Goal: Task Accomplishment & Management: Complete application form

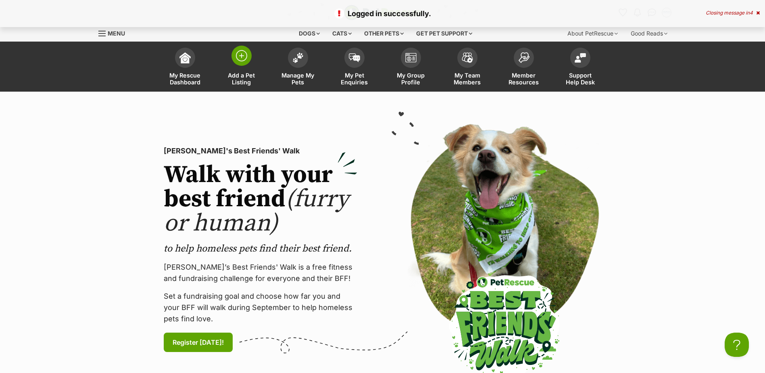
click at [246, 52] on img at bounding box center [241, 55] width 11 height 11
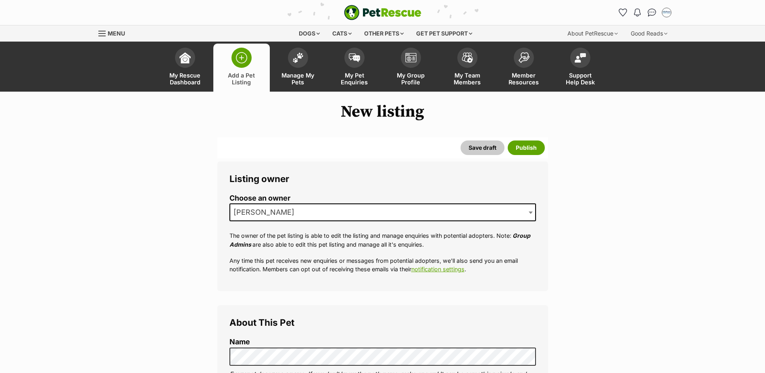
click at [356, 209] on span "[PERSON_NAME]" at bounding box center [382, 212] width 306 height 18
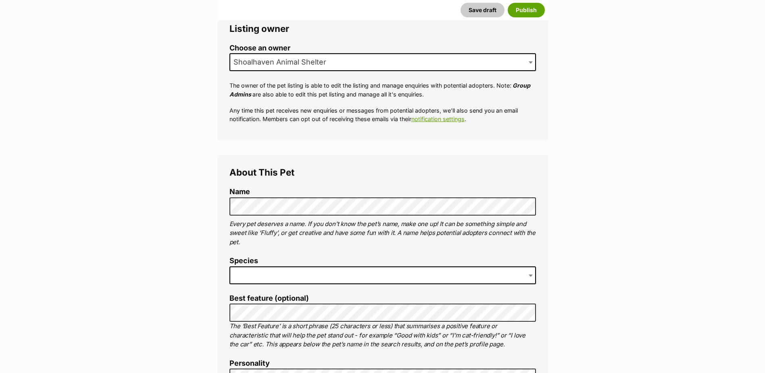
scroll to position [239, 0]
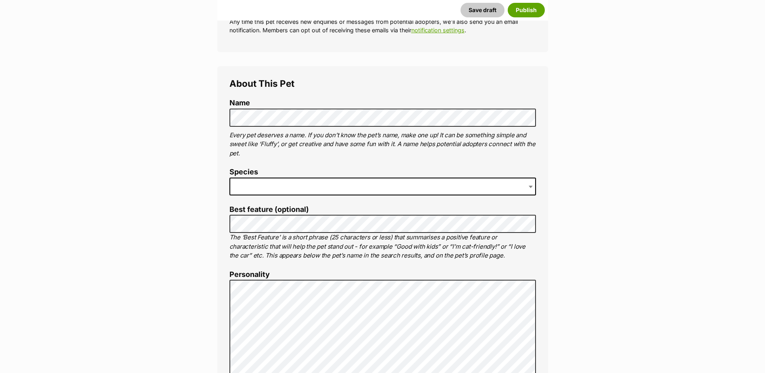
click at [382, 185] on span at bounding box center [382, 186] width 306 height 18
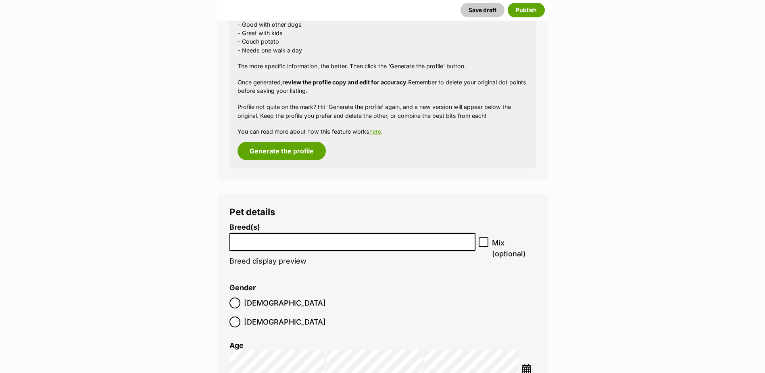
scroll to position [803, 0]
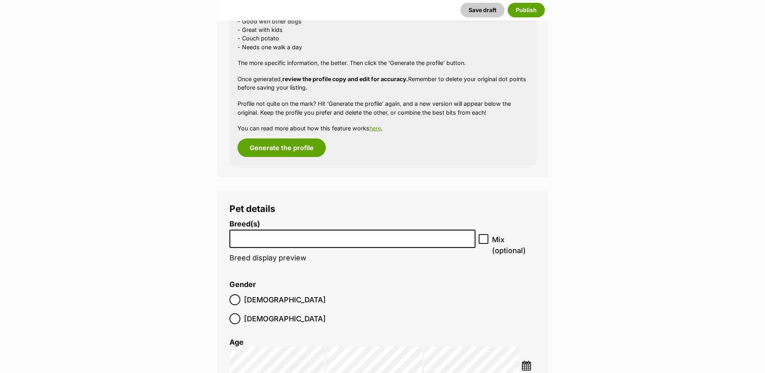
click at [339, 235] on input "search" at bounding box center [352, 236] width 241 height 8
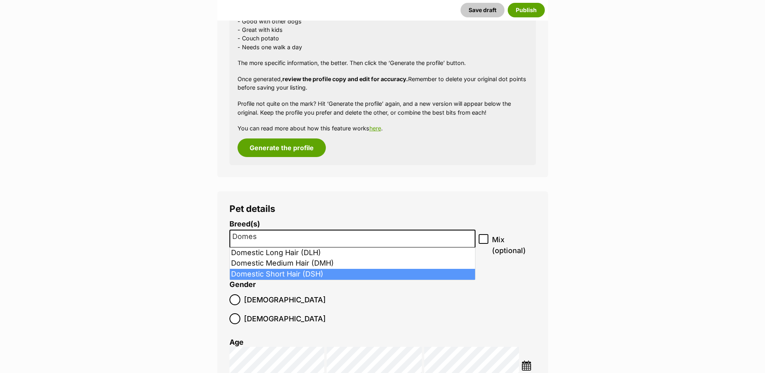
type input "Domes"
select select "252102"
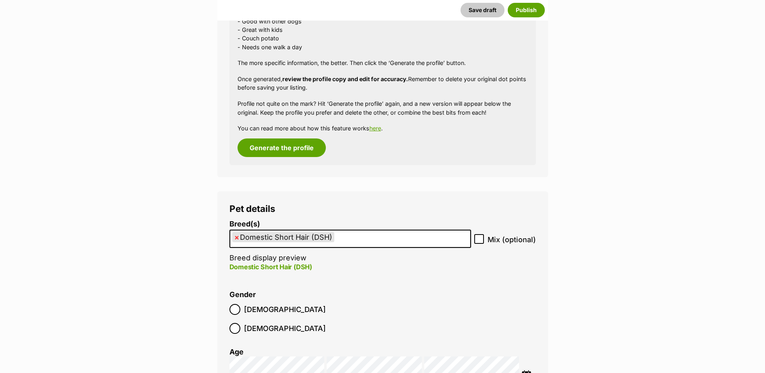
click at [531, 370] on img at bounding box center [526, 375] width 10 height 10
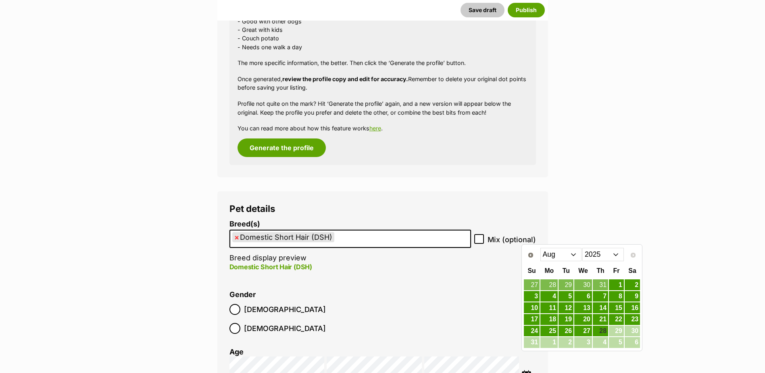
click at [603, 255] on select "2015 2016 2017 2018 2019 2020 2021 2022 2023 2024 2025" at bounding box center [603, 254] width 42 height 13
click at [558, 254] on select "Jan Feb Mar Apr May Jun Jul Aug Sep Oct Nov Dec" at bounding box center [561, 254] width 42 height 13
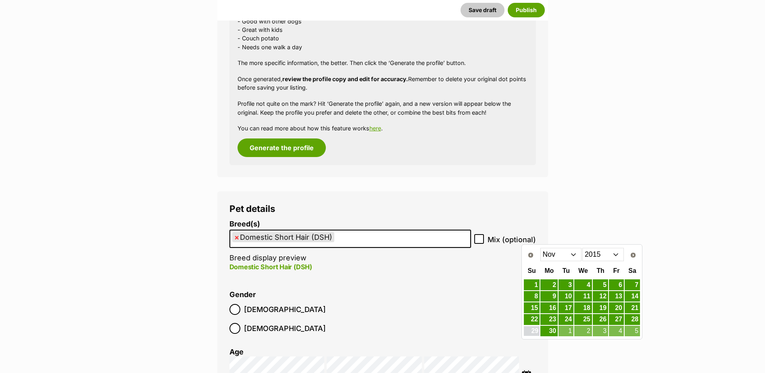
click at [535, 329] on link "29" at bounding box center [532, 331] width 16 height 10
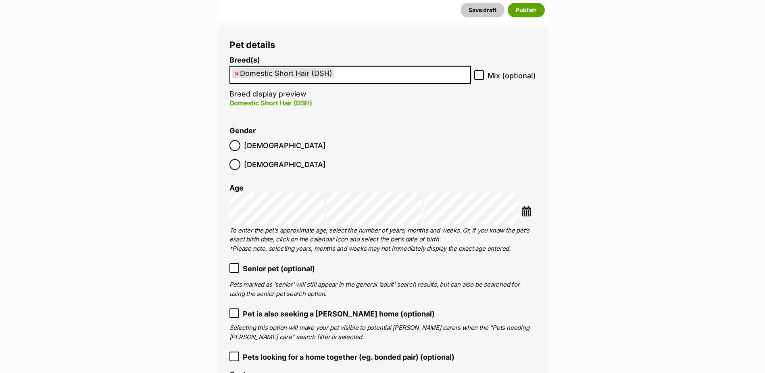
scroll to position [1045, 0]
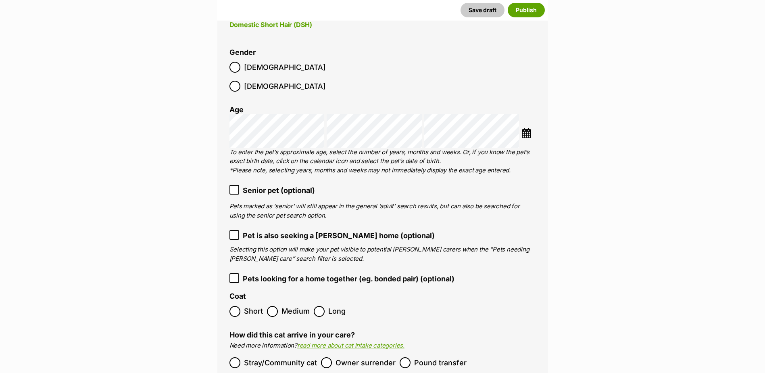
click at [245, 302] on ol "Short Medium Long" at bounding box center [382, 311] width 306 height 19
click at [246, 306] on span "Short" at bounding box center [253, 311] width 19 height 11
click at [346, 357] on span "Owner surrender" at bounding box center [366, 362] width 60 height 11
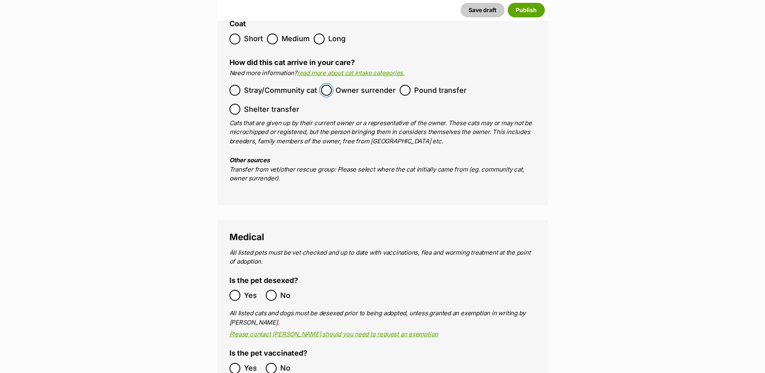
scroll to position [1368, 0]
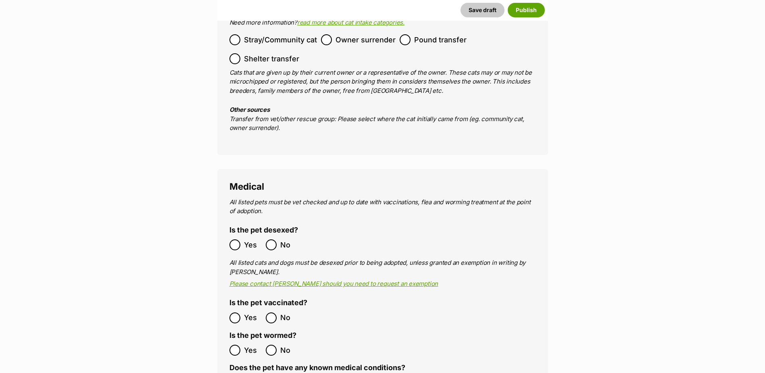
click at [243, 239] on label "Yes" at bounding box center [245, 244] width 32 height 11
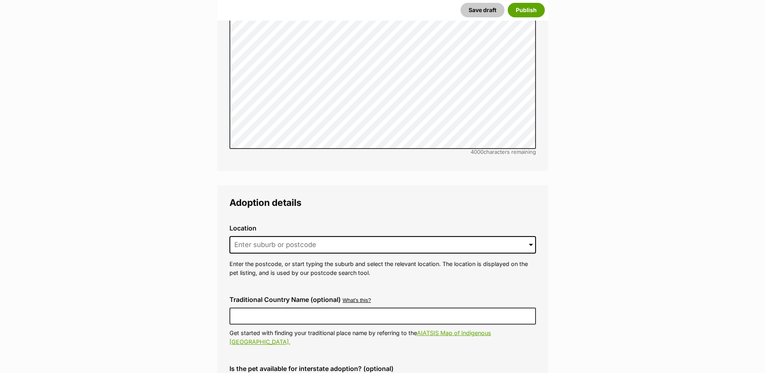
scroll to position [1852, 0]
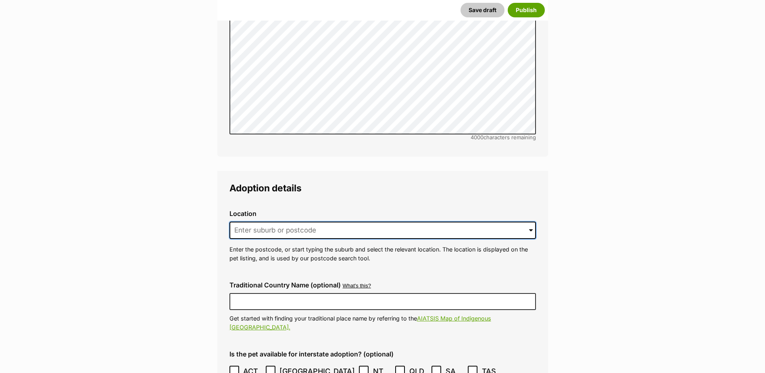
click at [274, 221] on input at bounding box center [382, 230] width 306 height 18
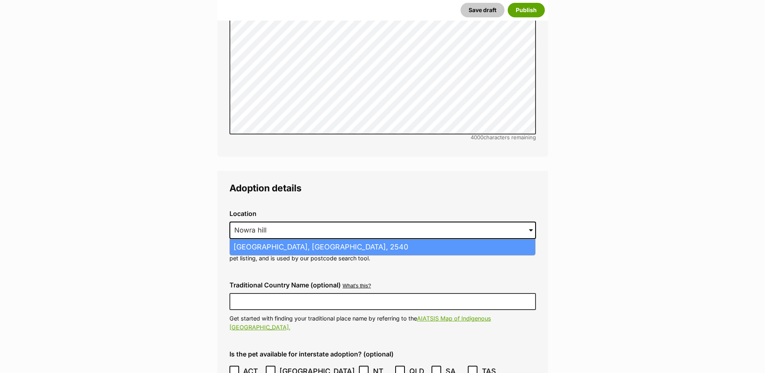
click at [251, 239] on li "Nowra Hill, New South Wales, 2540" at bounding box center [382, 247] width 305 height 16
type input "Nowra Hill, New South Wales, 2540"
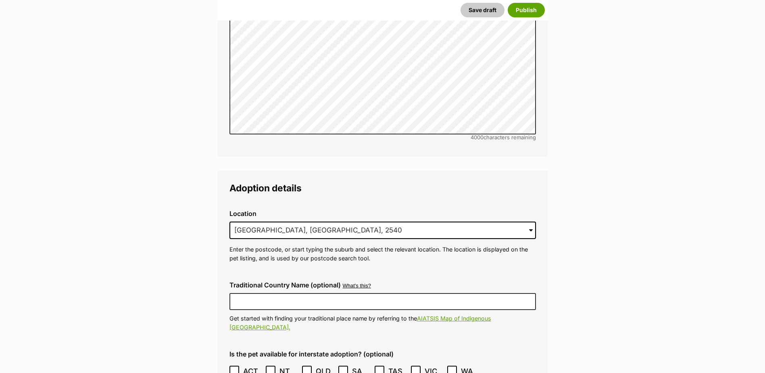
click at [256, 365] on span "ACT" at bounding box center [252, 370] width 18 height 11
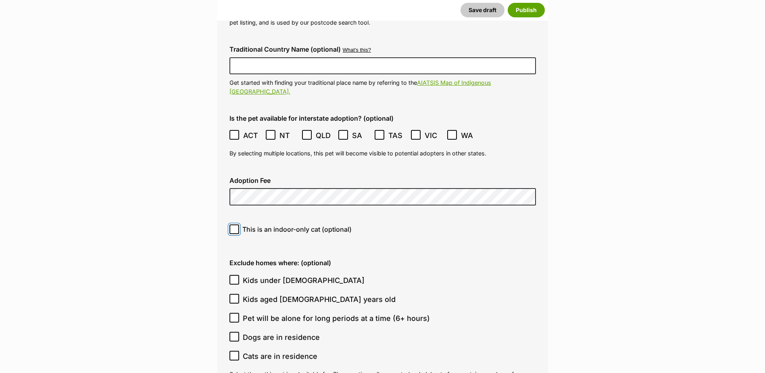
scroll to position [2134, 0]
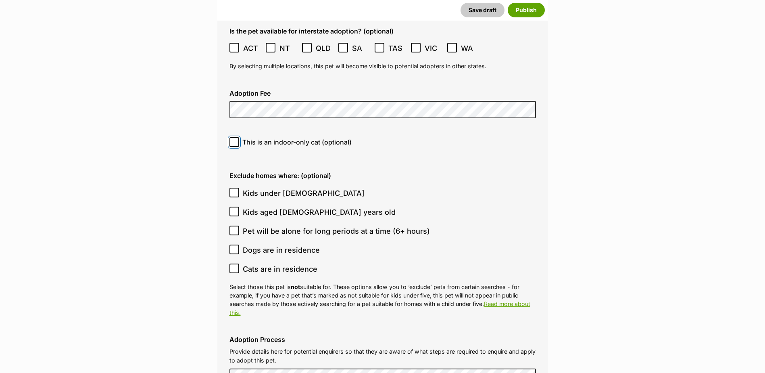
click at [229, 137] on input "This is an indoor-only cat (optional)" at bounding box center [234, 142] width 10 height 10
checkbox input "true"
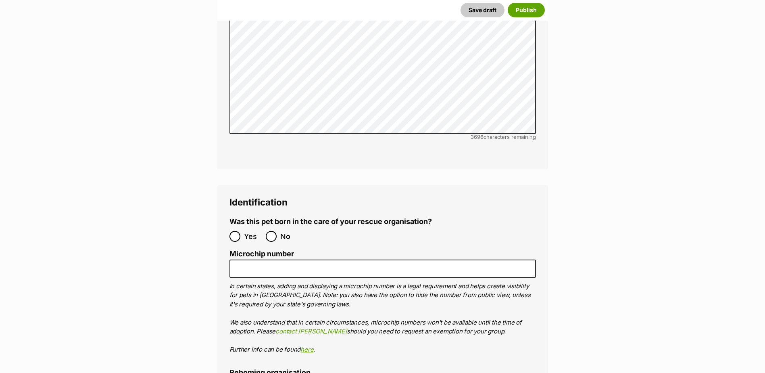
scroll to position [2739, 0]
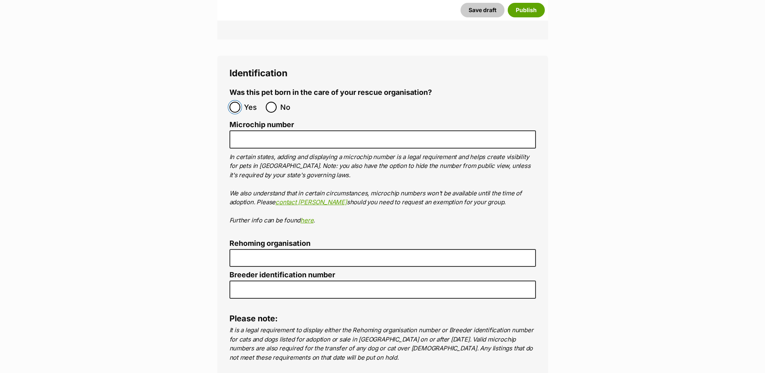
click at [237, 102] on input "Yes" at bounding box center [234, 107] width 11 height 11
radio input "true"
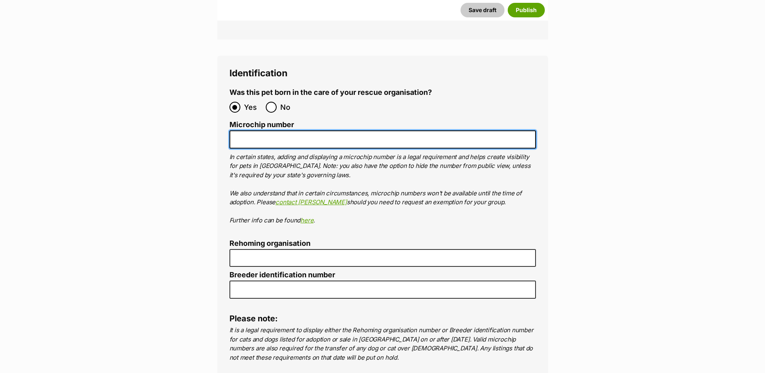
click at [250, 130] on input "Microchip number" at bounding box center [382, 139] width 306 height 18
type input "900079000083939"
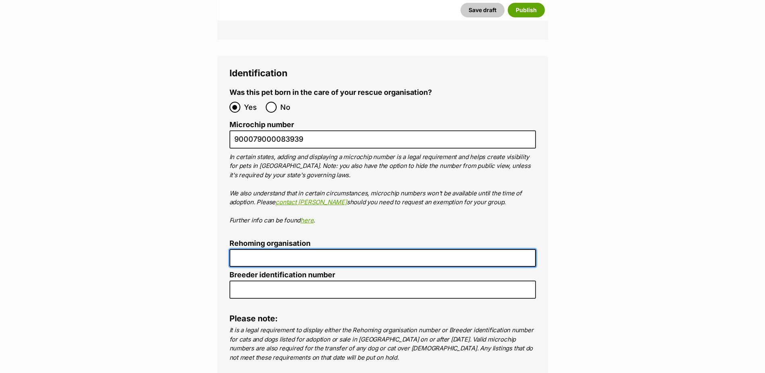
click at [270, 249] on input "Rehoming organisation" at bounding box center [382, 258] width 306 height 18
type input "R251000194"
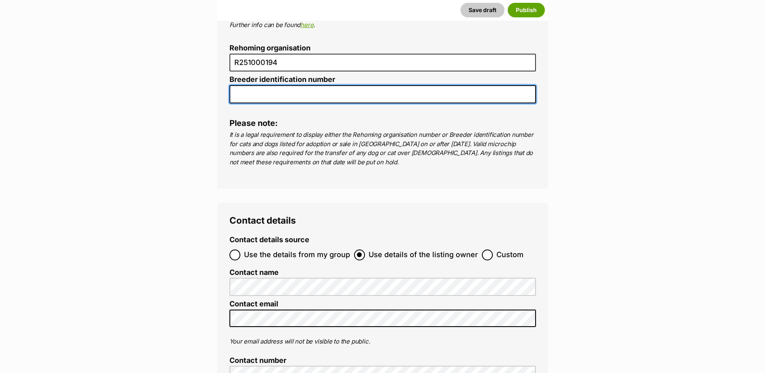
scroll to position [2981, 0]
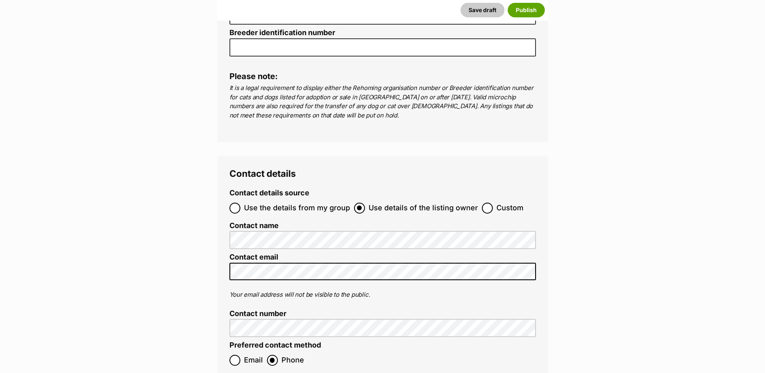
click at [282, 198] on ol "Use the details from my group Use details of the listing owner Custom" at bounding box center [382, 207] width 306 height 19
click at [282, 202] on span "Use the details from my group" at bounding box center [297, 207] width 106 height 11
click at [240, 202] on input "Use the details from my group" at bounding box center [234, 207] width 11 height 11
radio input "true"
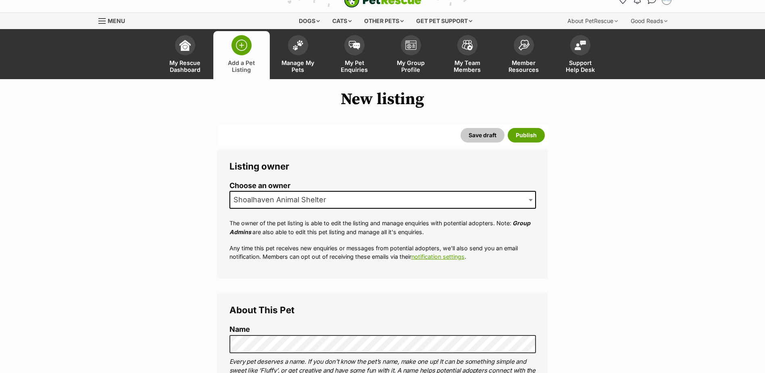
scroll to position [0, 0]
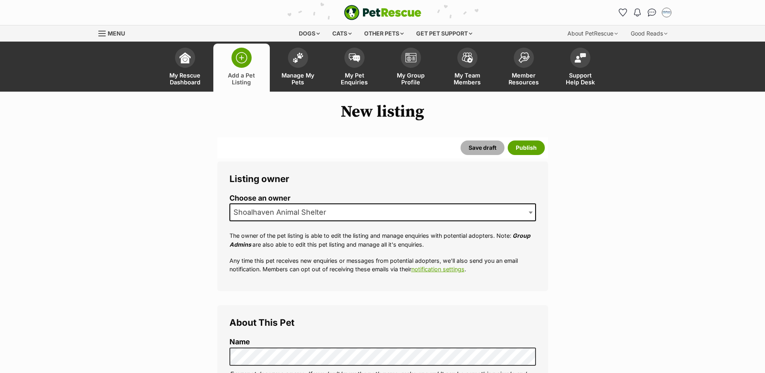
click at [490, 145] on button "Save draft" at bounding box center [483, 147] width 44 height 15
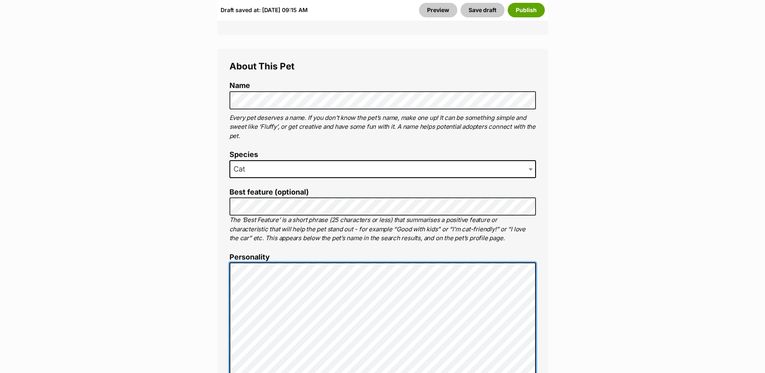
scroll to position [363, 0]
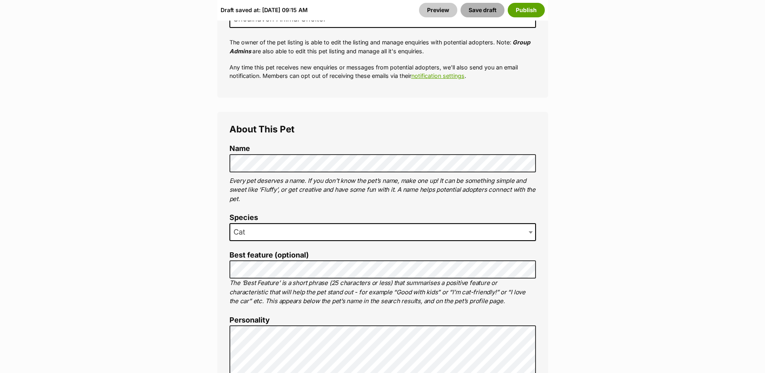
click at [480, 7] on button "Save draft" at bounding box center [483, 10] width 44 height 15
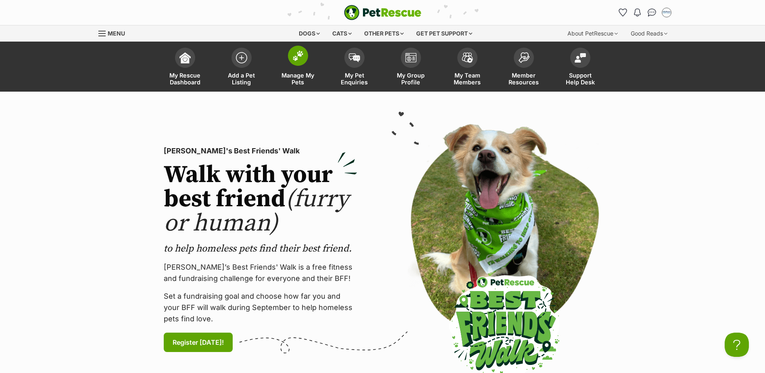
click at [293, 60] on img at bounding box center [297, 55] width 11 height 10
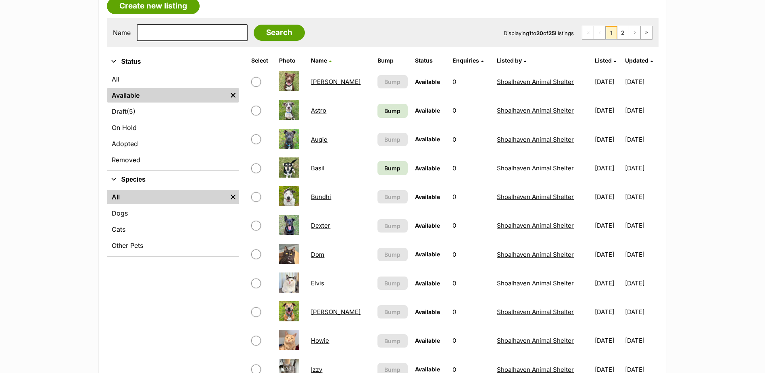
scroll to position [161, 0]
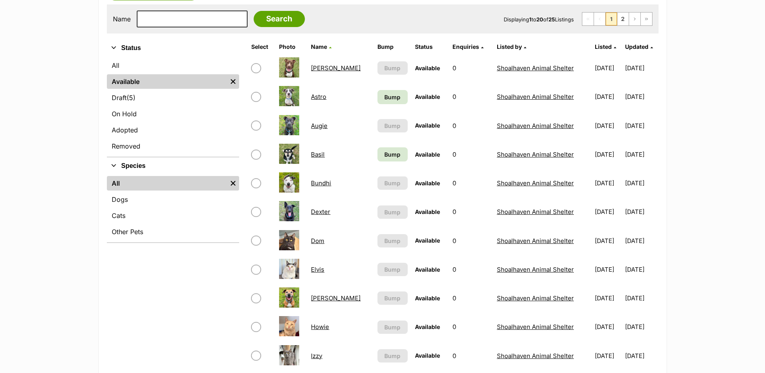
click at [318, 268] on link "Elvis" at bounding box center [317, 269] width 13 height 8
click at [314, 238] on link "Dom" at bounding box center [317, 241] width 13 height 8
click at [316, 325] on link "Howie" at bounding box center [320, 327] width 18 height 8
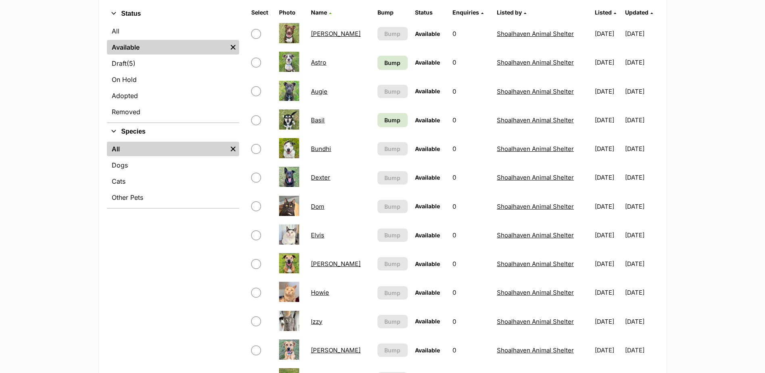
scroll to position [242, 0]
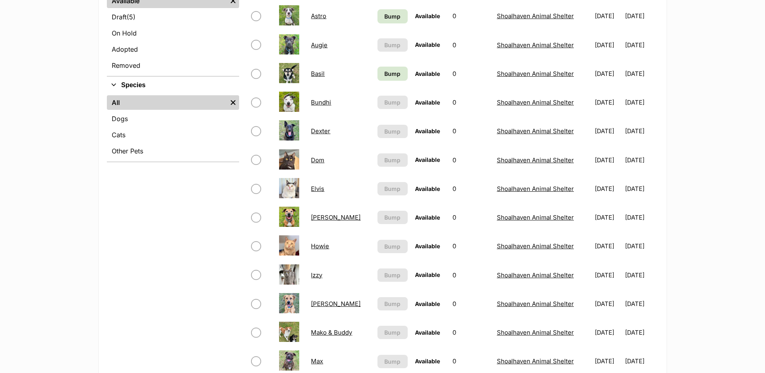
click at [311, 276] on link "Izzy" at bounding box center [316, 275] width 11 height 8
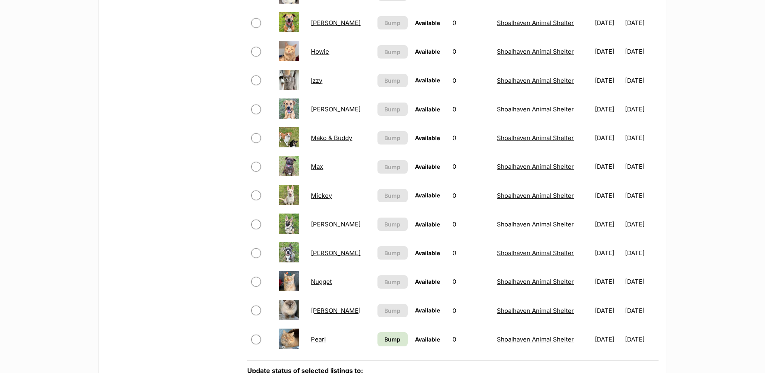
scroll to position [444, 0]
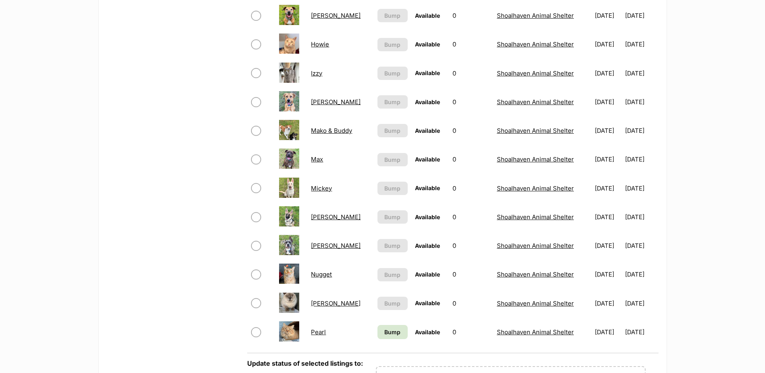
click at [317, 268] on td "Nugget" at bounding box center [340, 274] width 65 height 28
click at [320, 278] on td "Nugget" at bounding box center [340, 274] width 65 height 28
click at [319, 273] on link "Nugget" at bounding box center [321, 274] width 21 height 8
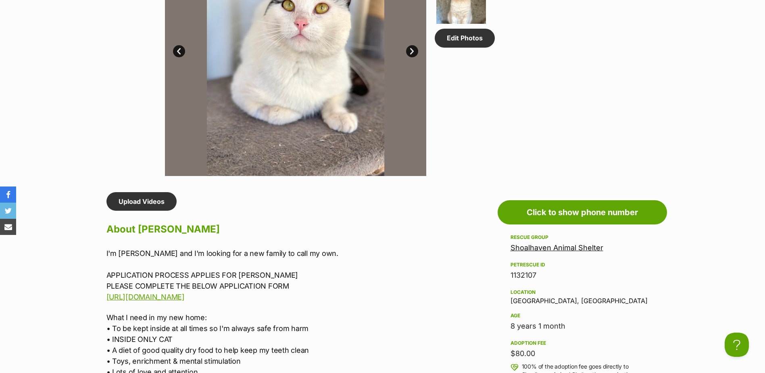
scroll to position [403, 0]
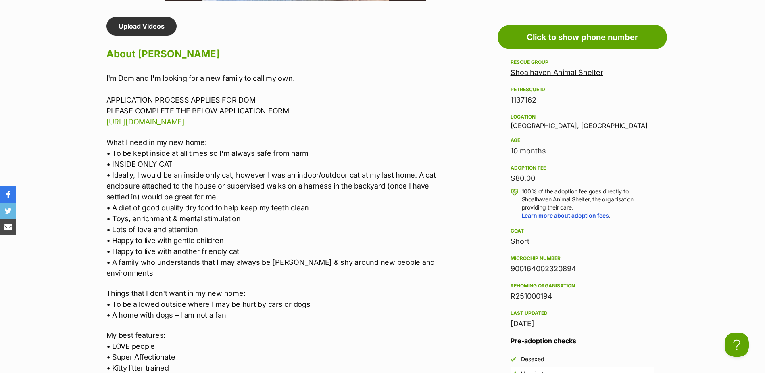
scroll to position [807, 0]
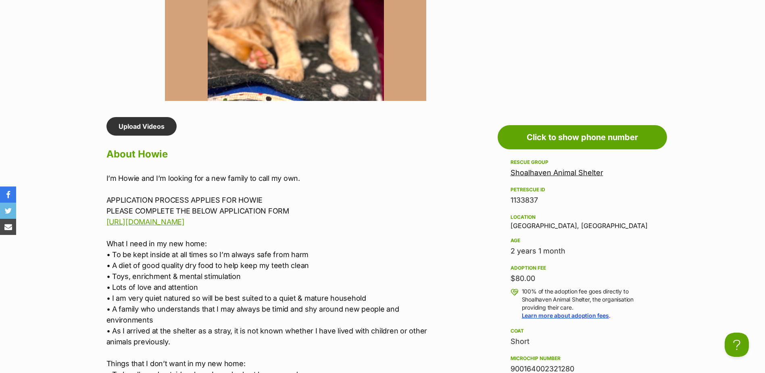
scroll to position [565, 0]
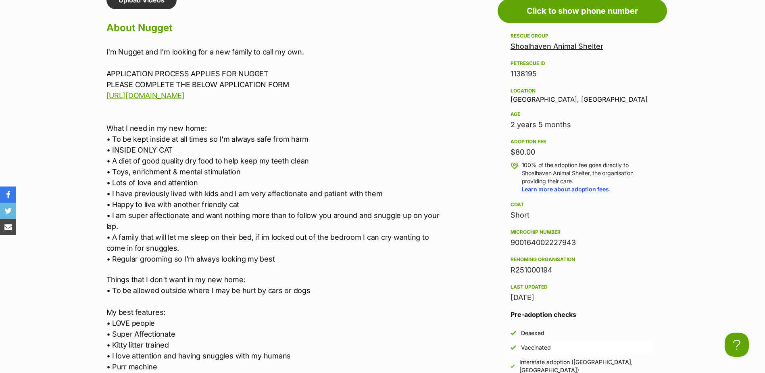
scroll to position [726, 0]
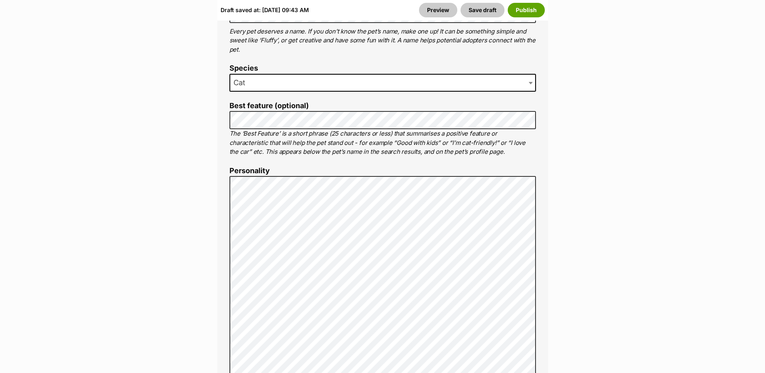
scroll to position [524, 0]
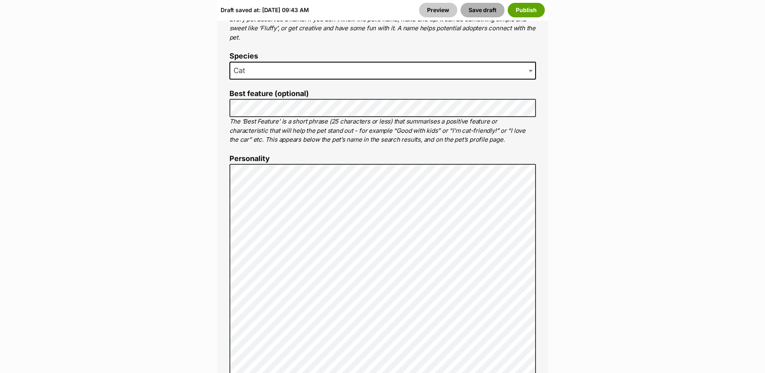
click at [476, 12] on button "Save draft" at bounding box center [483, 10] width 44 height 15
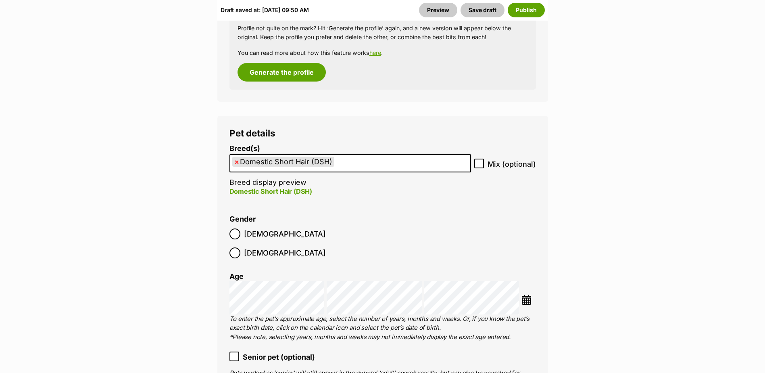
scroll to position [1008, 0]
